Goal: Task Accomplishment & Management: Manage account settings

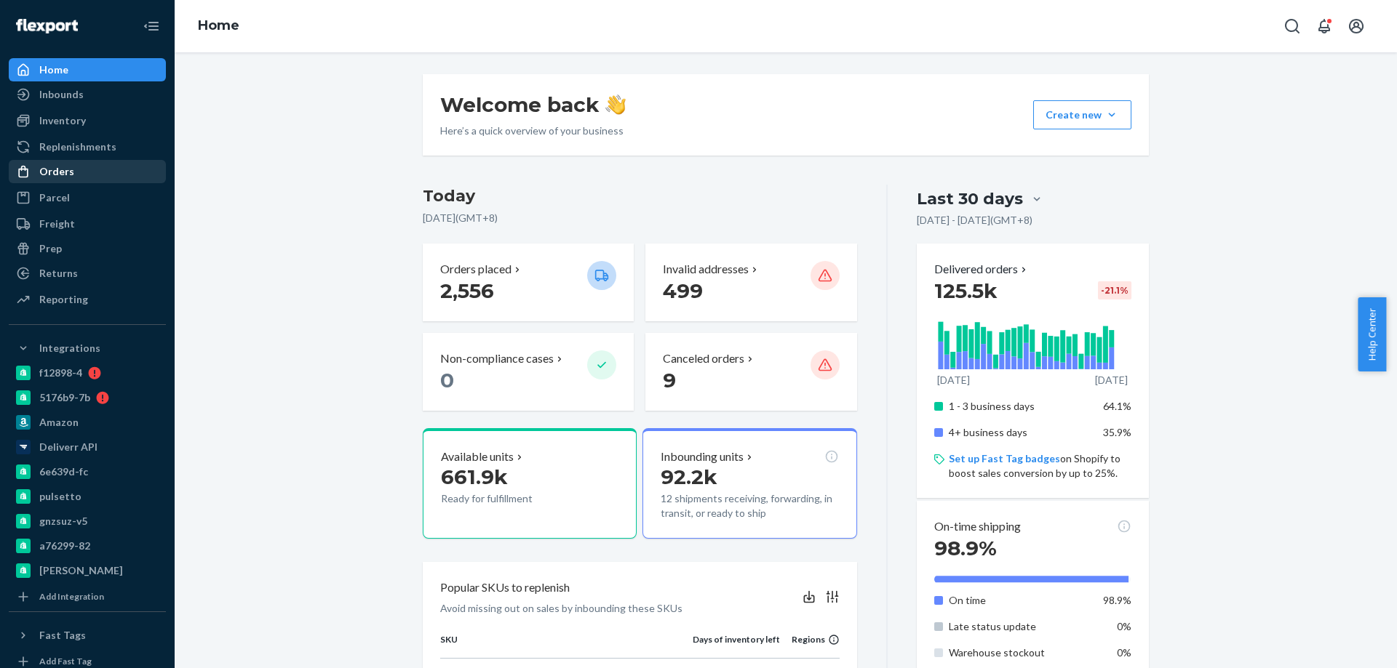
click at [97, 175] on div "Orders" at bounding box center [87, 171] width 154 height 20
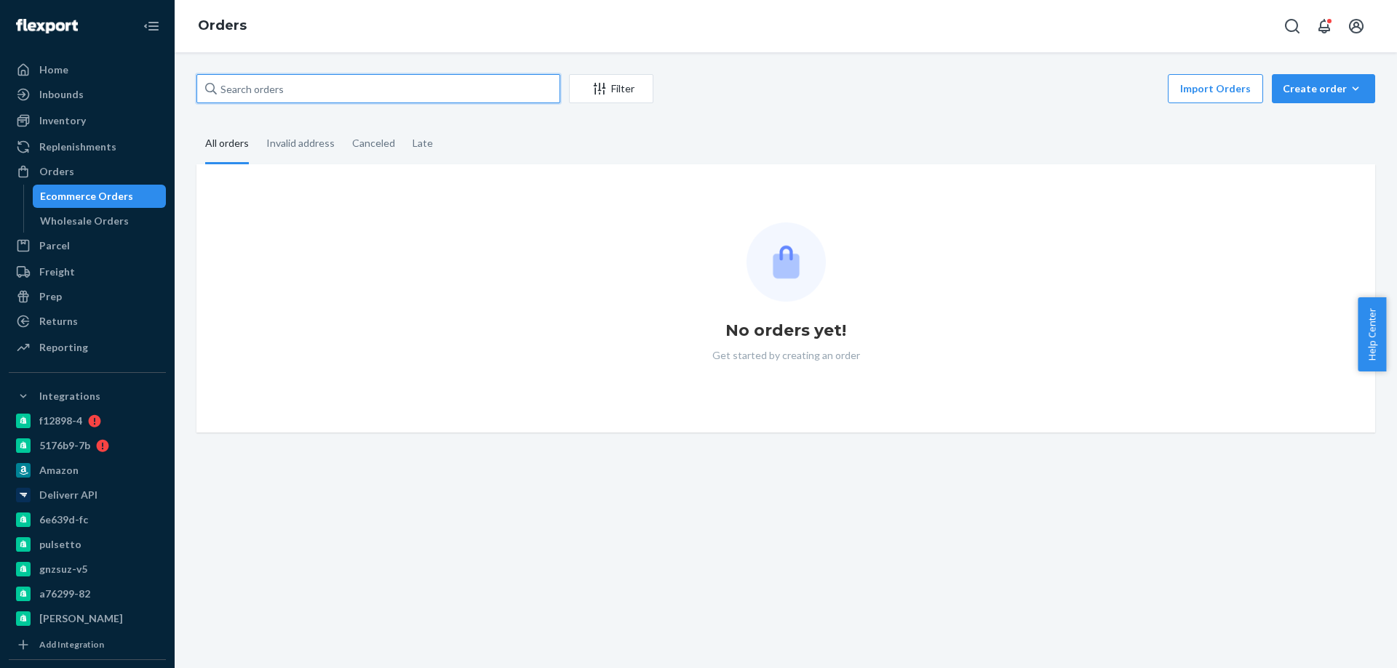
click at [308, 82] on input "text" at bounding box center [378, 88] width 364 height 29
paste input "2342339"
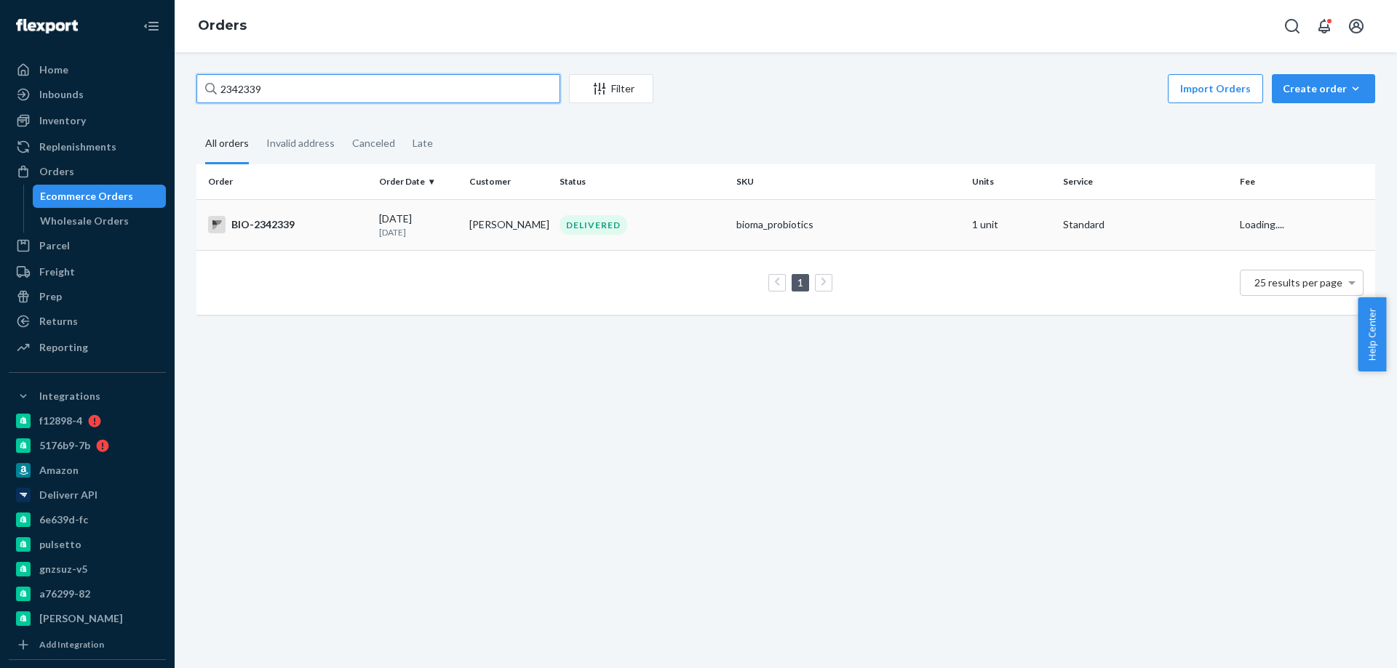
type input "2342339"
click at [313, 228] on div "BIO-2342339" at bounding box center [287, 224] width 159 height 17
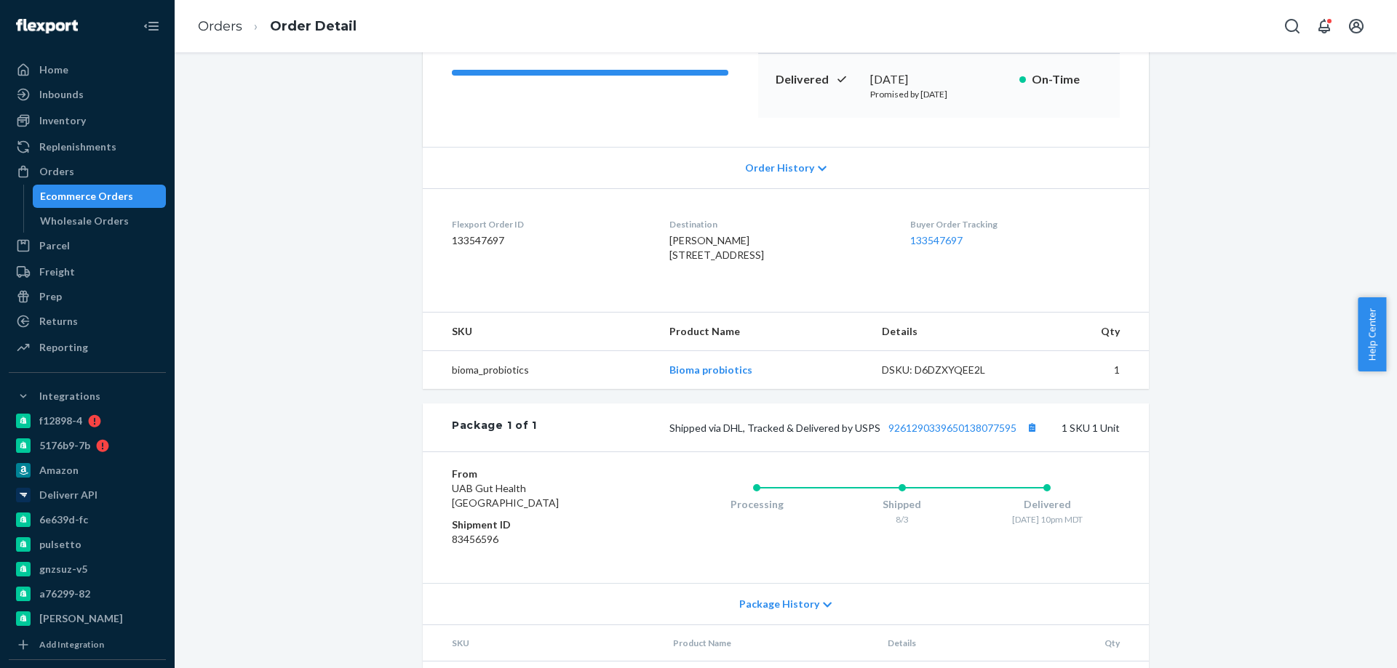
scroll to position [325, 0]
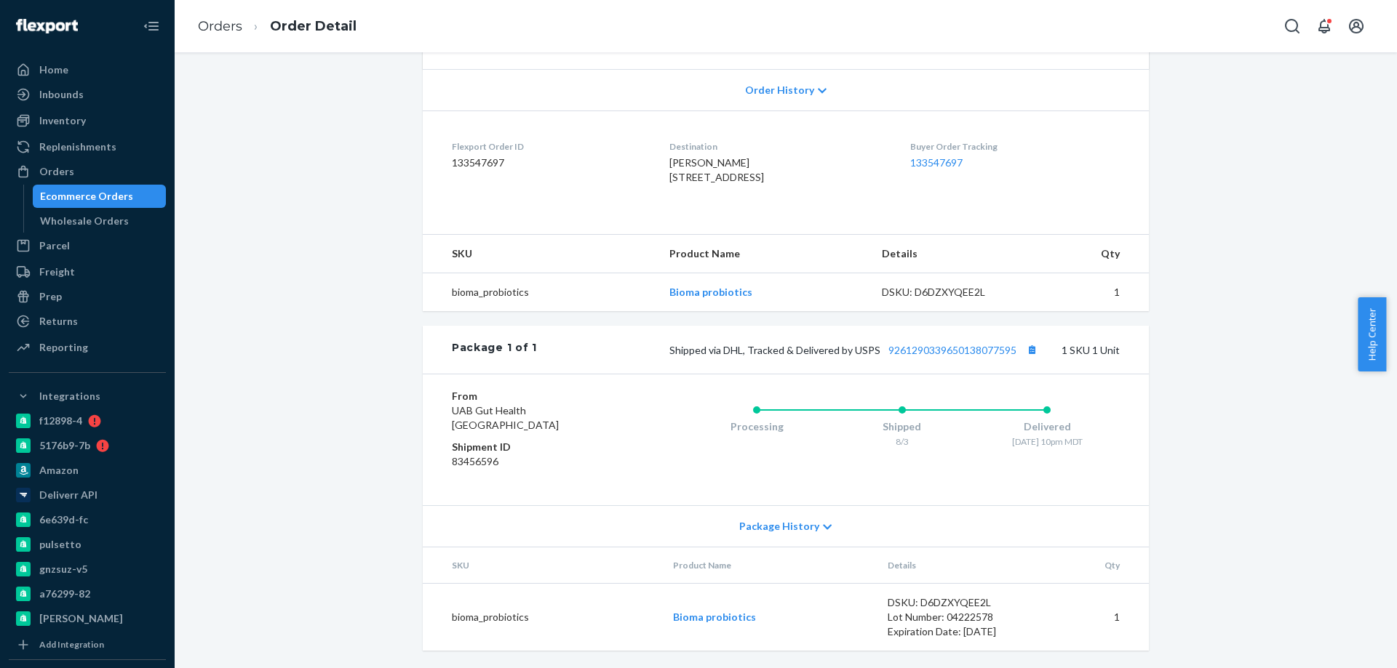
click at [119, 196] on div "Ecommerce Orders" at bounding box center [86, 196] width 93 height 15
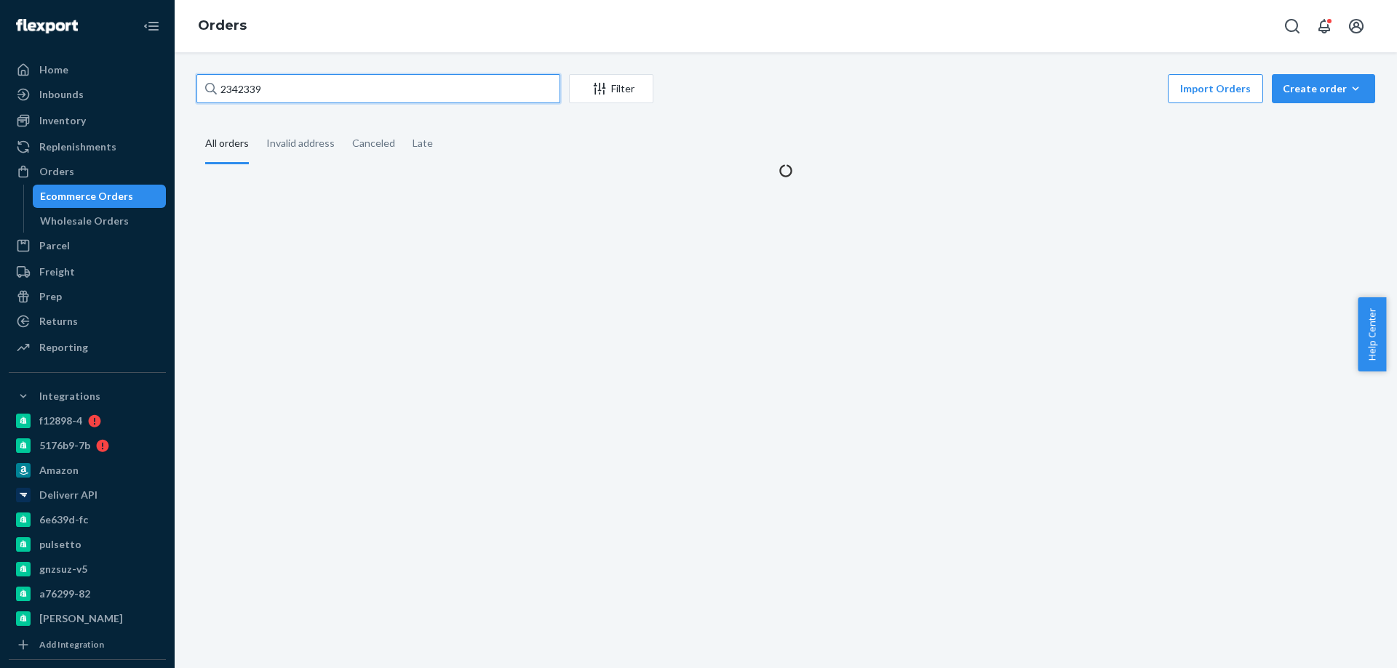
drag, startPoint x: 212, startPoint y: 82, endPoint x: 203, endPoint y: 83, distance: 8.8
click at [203, 83] on input "2342339" at bounding box center [378, 88] width 364 height 29
paste input "2453834"
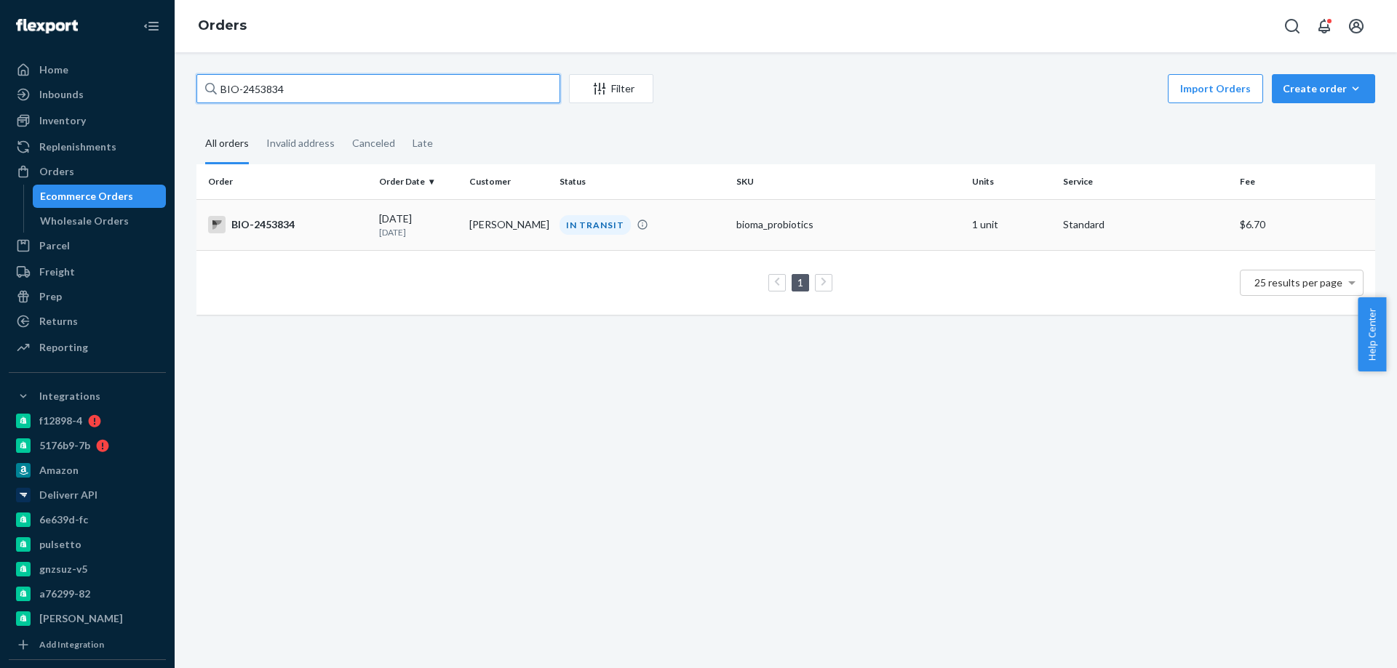
type input "BIO-2453834"
click at [490, 238] on td "[PERSON_NAME]" at bounding box center [508, 224] width 90 height 51
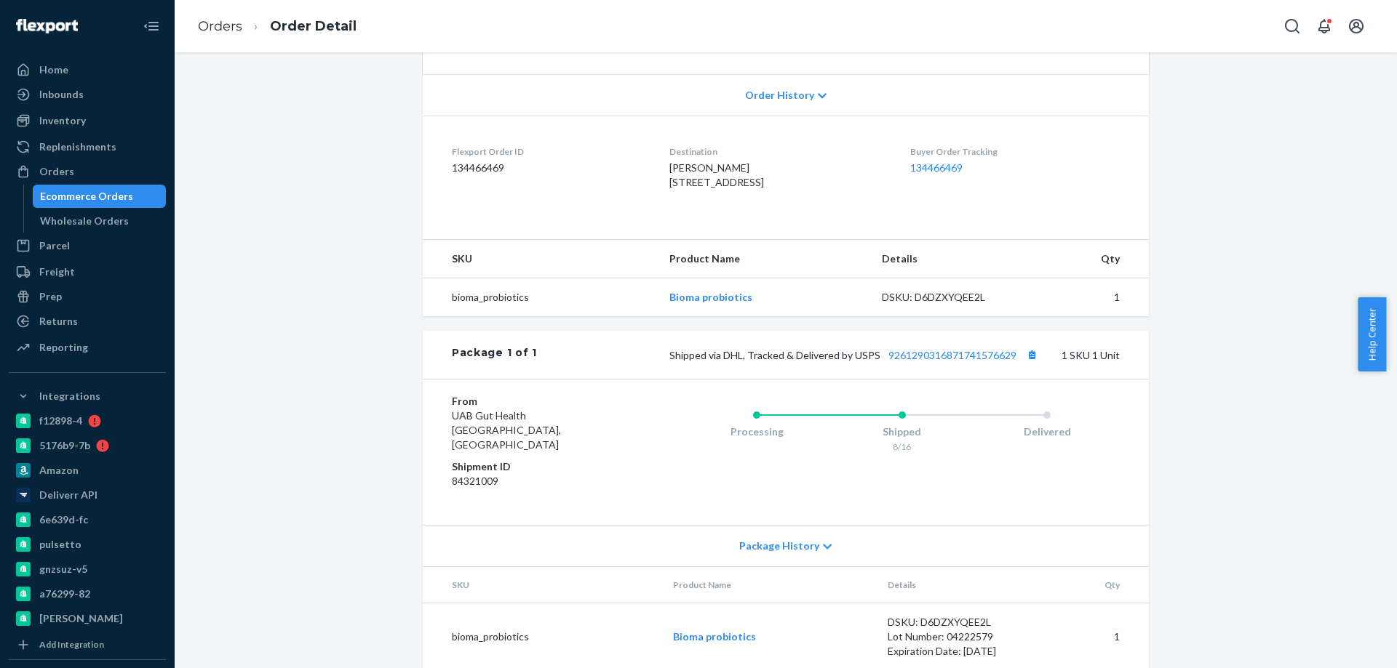
scroll to position [325, 0]
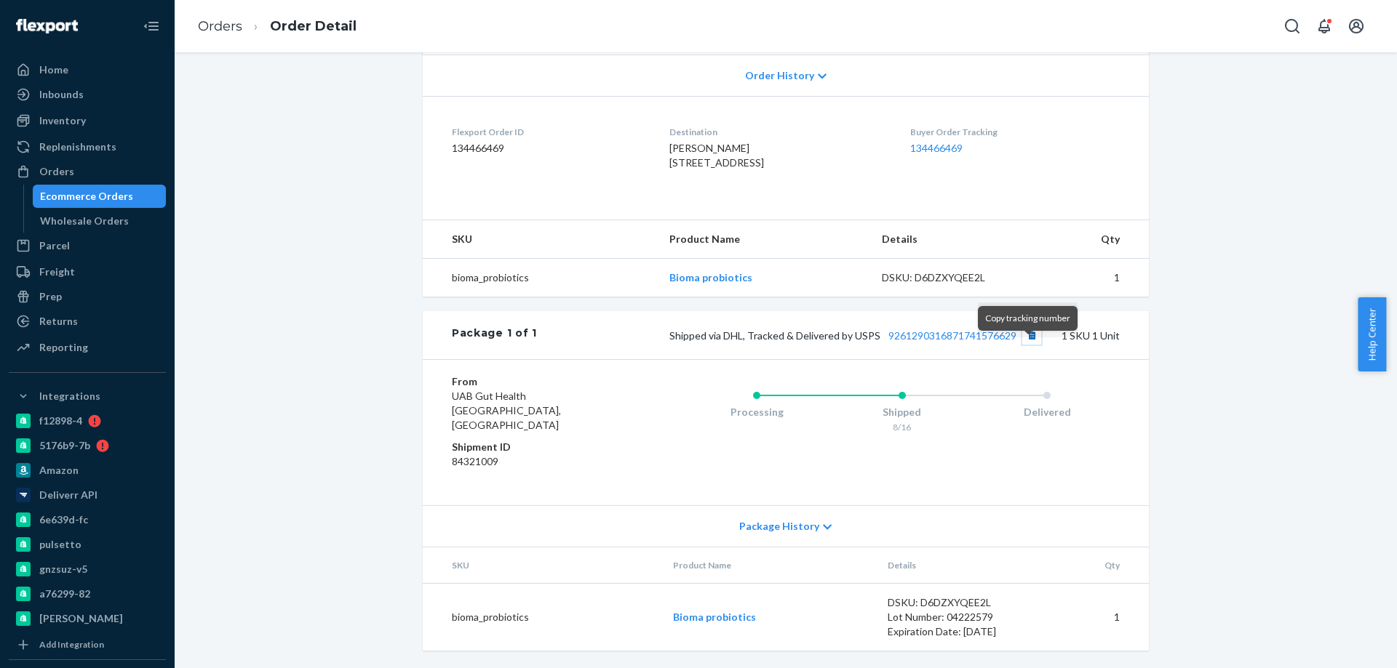
click at [1026, 345] on button "Copy tracking number" at bounding box center [1031, 335] width 19 height 19
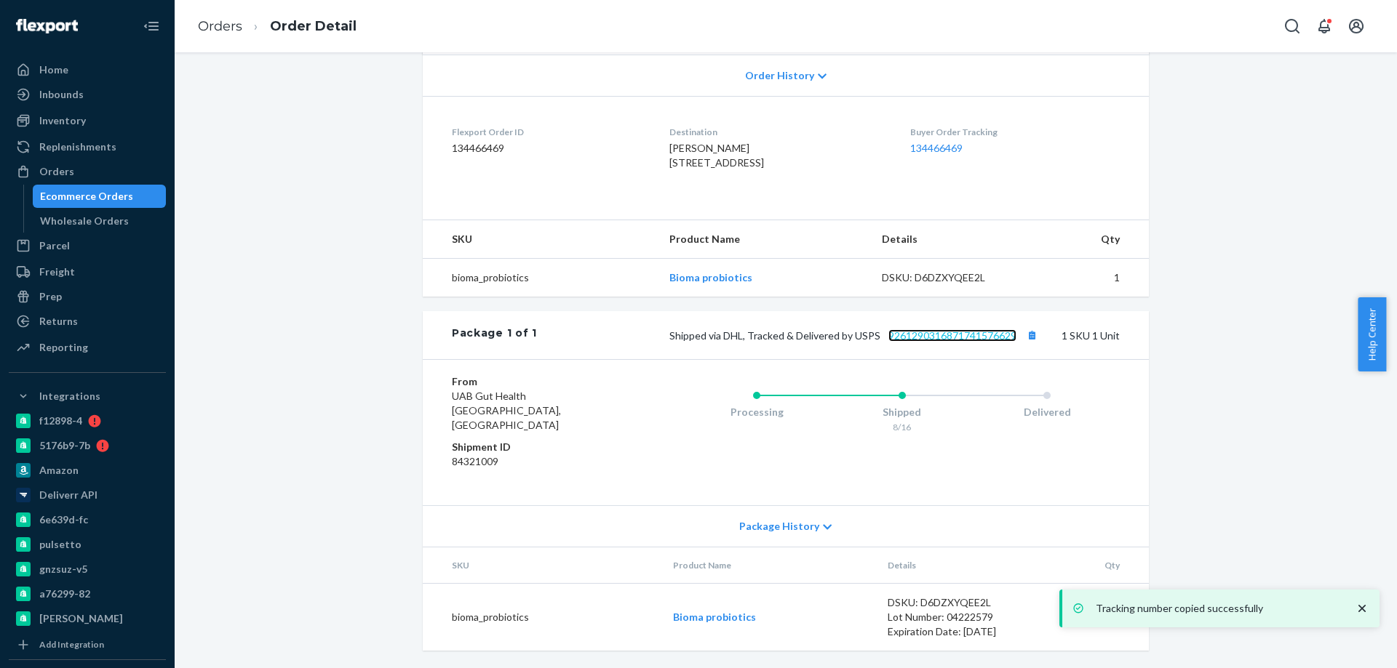
click at [981, 342] on link "9261290316871741576629" at bounding box center [952, 335] width 128 height 12
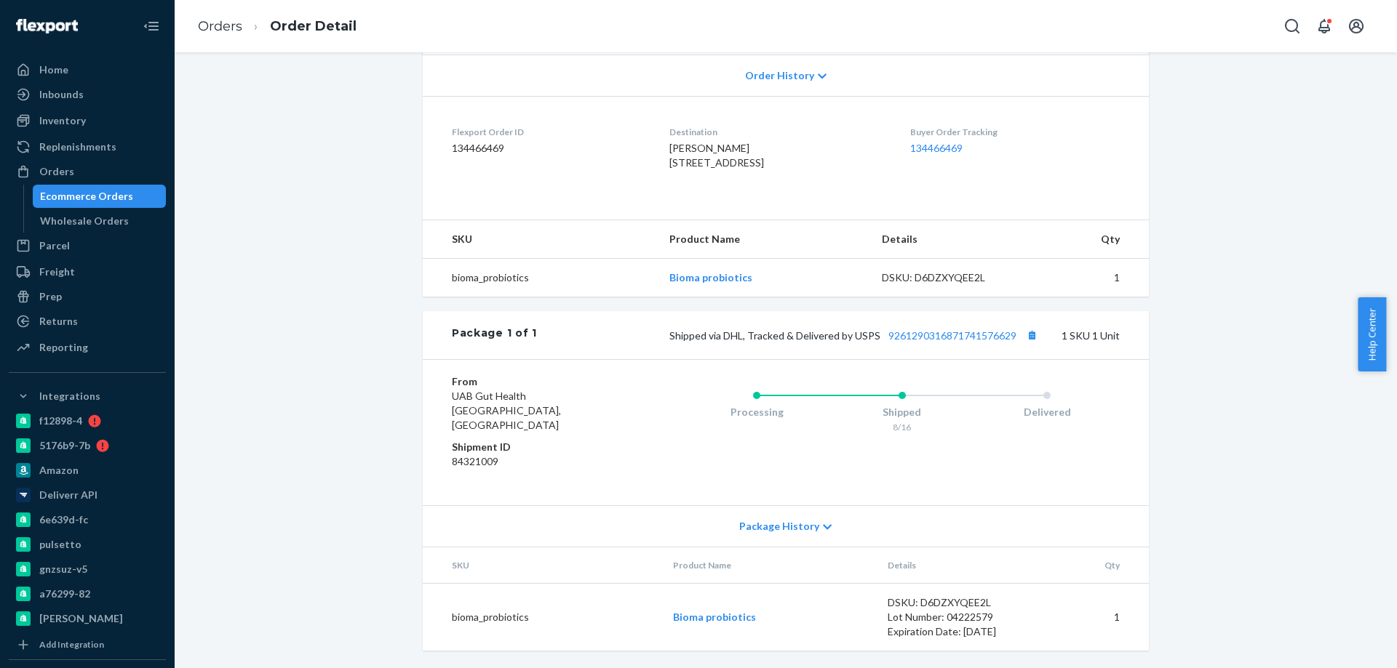
click at [130, 193] on div "Ecommerce Orders" at bounding box center [99, 196] width 131 height 20
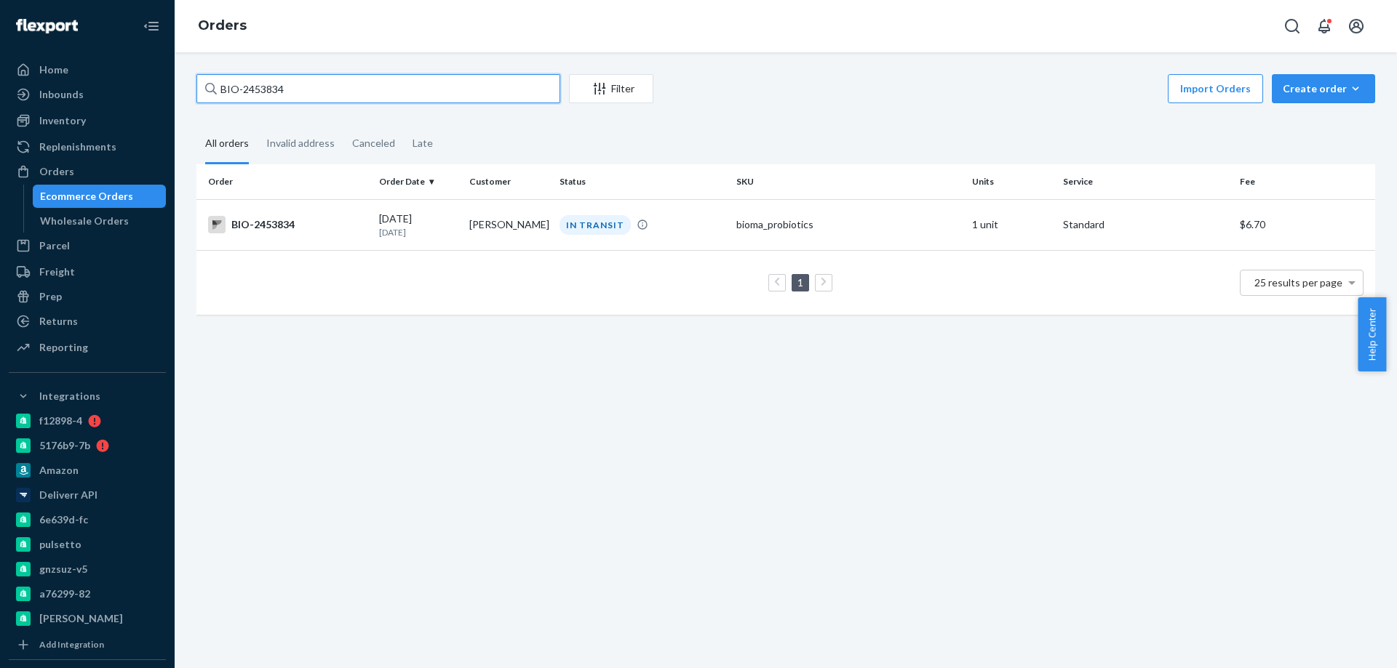
drag, startPoint x: 306, startPoint y: 81, endPoint x: 244, endPoint y: 87, distance: 62.8
click at [244, 87] on input "BIO-2453834" at bounding box center [378, 88] width 364 height 29
paste input "2611"
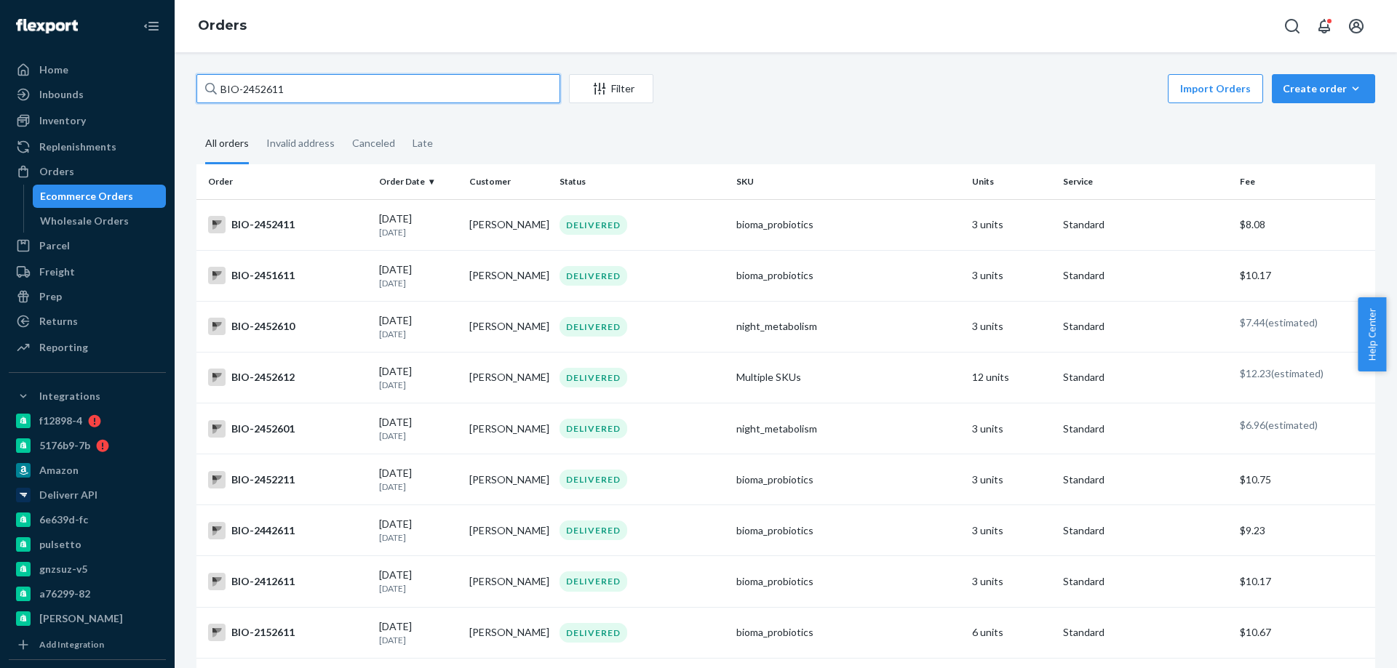
click at [331, 85] on input "BIO-2452611" at bounding box center [378, 88] width 364 height 29
drag, startPoint x: 313, startPoint y: 99, endPoint x: 244, endPoint y: 90, distance: 69.6
click at [244, 90] on input "BIO-2452611" at bounding box center [378, 88] width 364 height 29
paste input "520769"
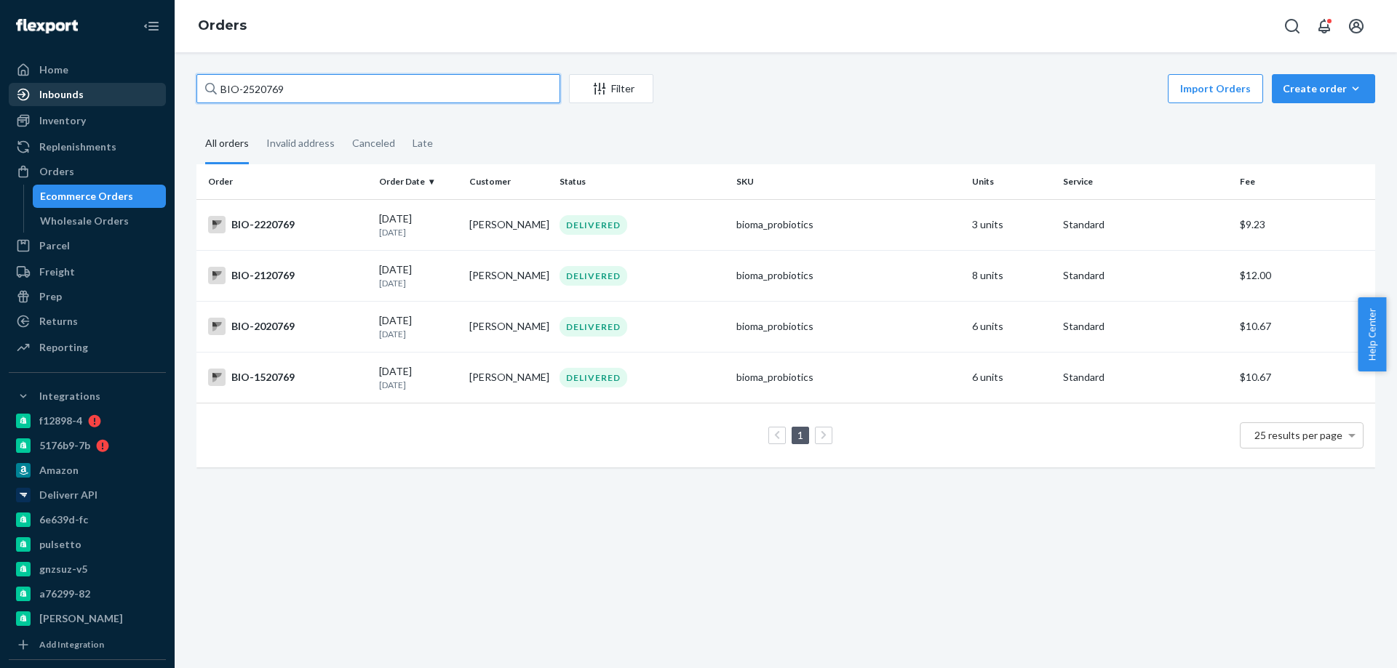
drag, startPoint x: 378, startPoint y: 91, endPoint x: 15, endPoint y: 85, distance: 363.0
click at [38, 88] on div "Home Inbounds Shipping Plans Problems Inventory Products Branded Packaging Repl…" at bounding box center [698, 334] width 1397 height 668
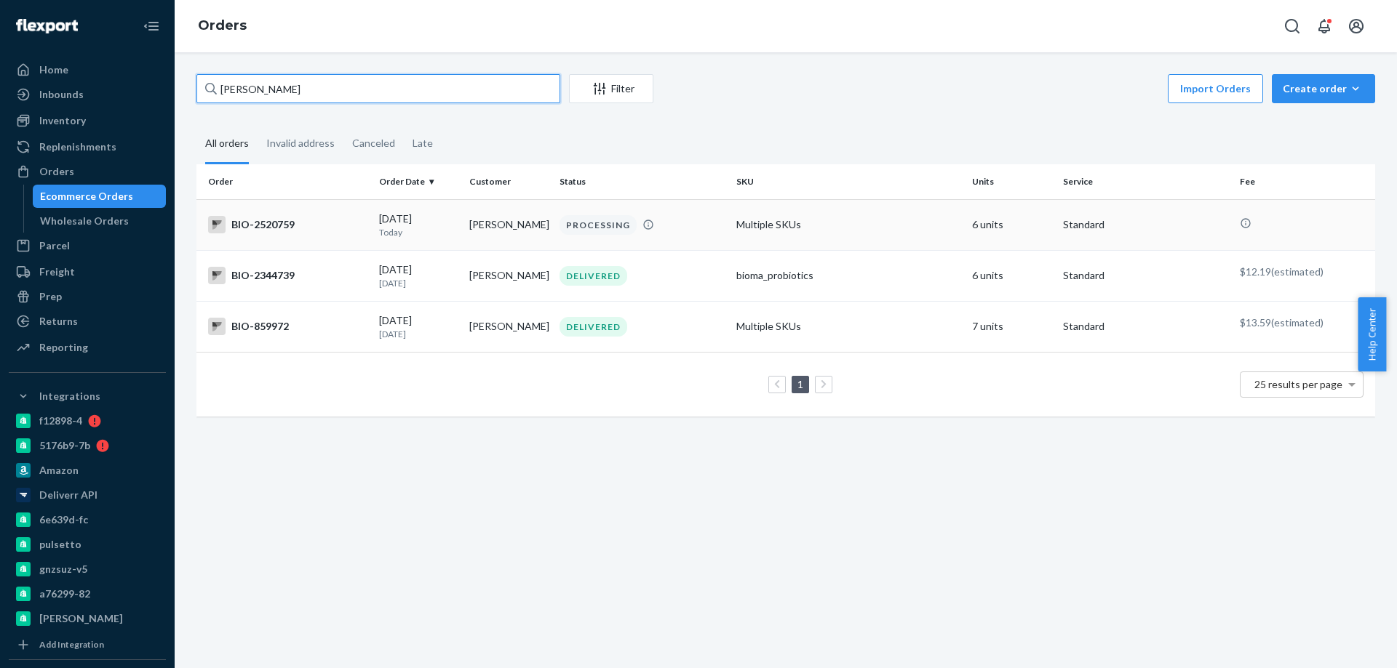
type input "[PERSON_NAME]"
click at [319, 223] on div "BIO-2520759" at bounding box center [287, 224] width 159 height 17
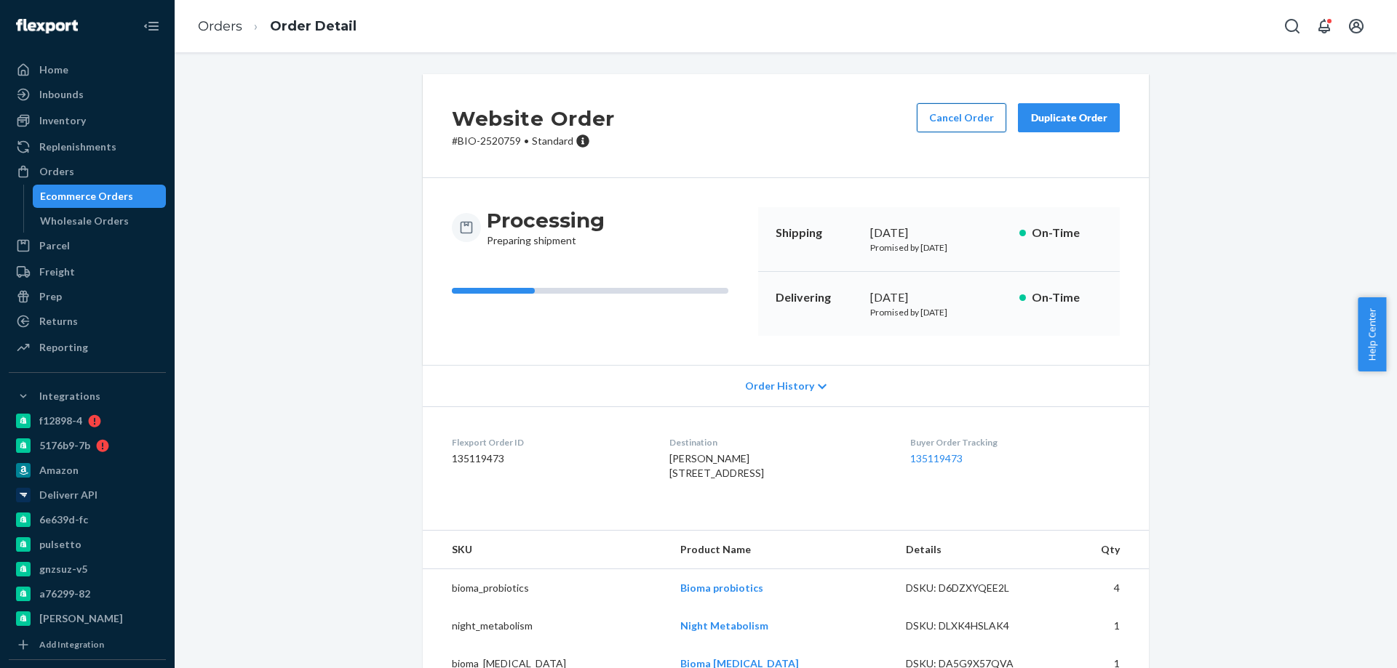
click at [945, 115] on button "Cancel Order" at bounding box center [960, 117] width 89 height 29
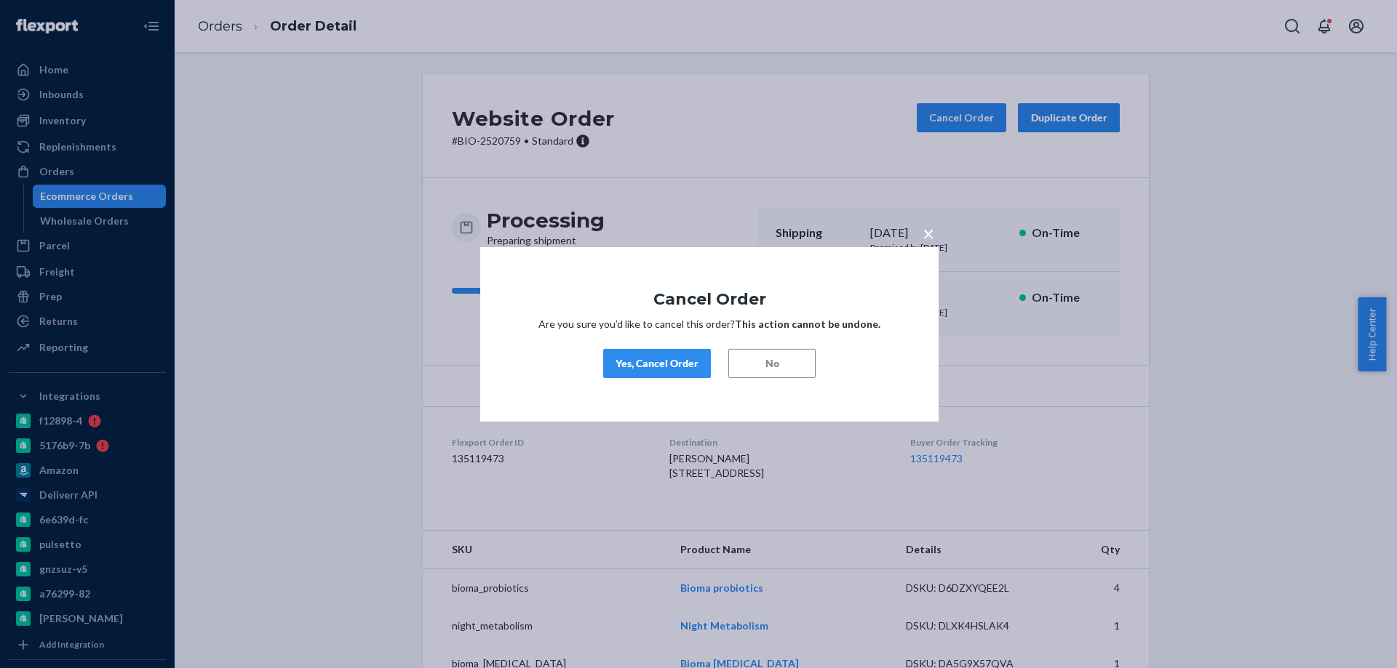
click at [671, 372] on button "Yes, Cancel Order" at bounding box center [657, 363] width 108 height 29
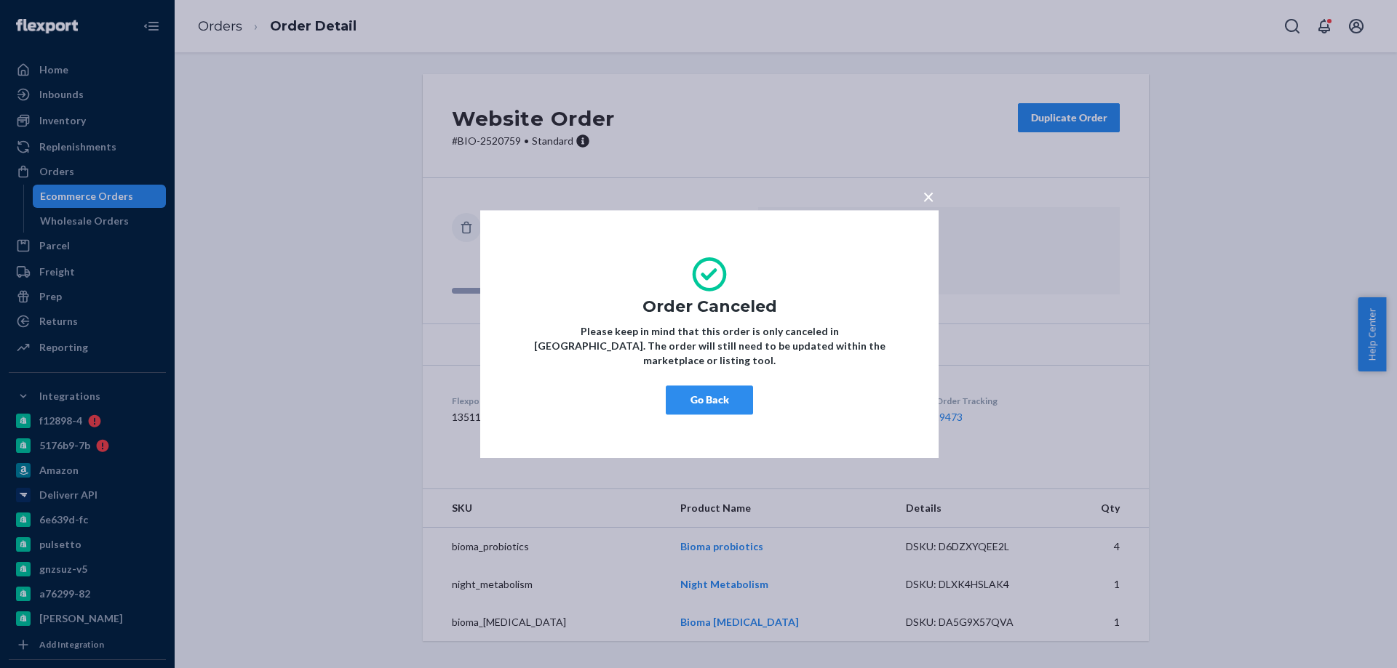
click at [715, 397] on button "Go Back" at bounding box center [709, 399] width 87 height 29
